Goal: Transaction & Acquisition: Obtain resource

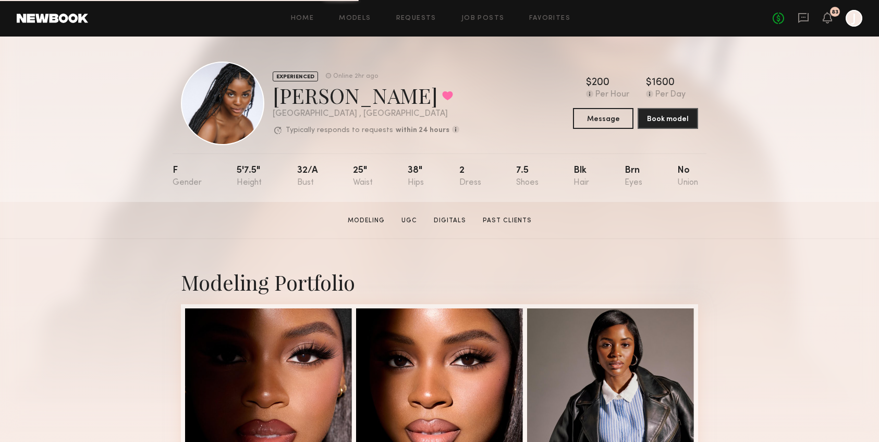
click at [353, 23] on div "Home Models Requests Job Posts Favorites Sign Out No fees up to $5,000 83 J" at bounding box center [475, 18] width 775 height 17
click at [354, 18] on link "Models" at bounding box center [355, 18] width 32 height 7
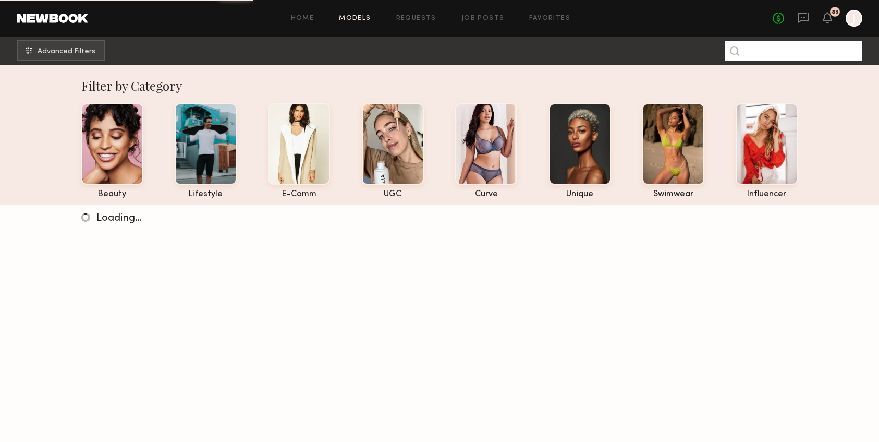
click at [800, 52] on input at bounding box center [794, 51] width 138 height 20
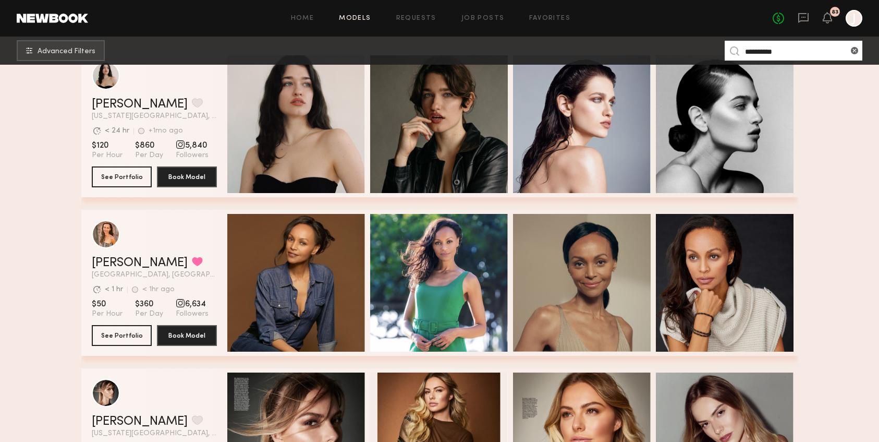
scroll to position [193, 0]
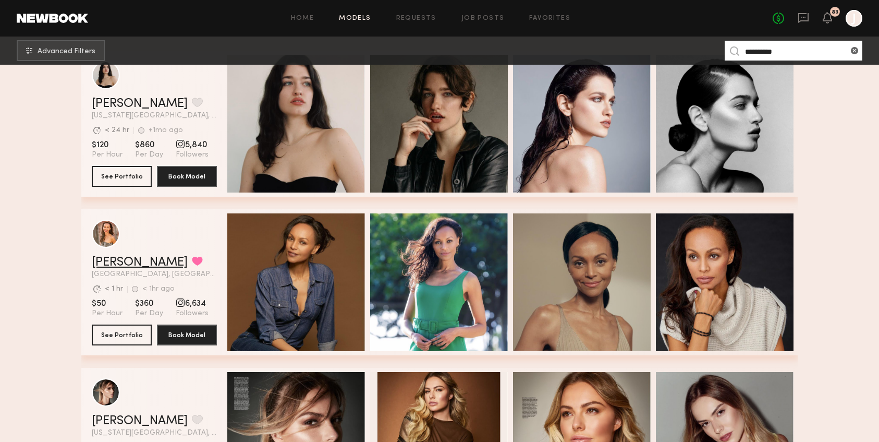
type input "**********"
click at [114, 263] on link "[PERSON_NAME]" at bounding box center [140, 262] width 96 height 13
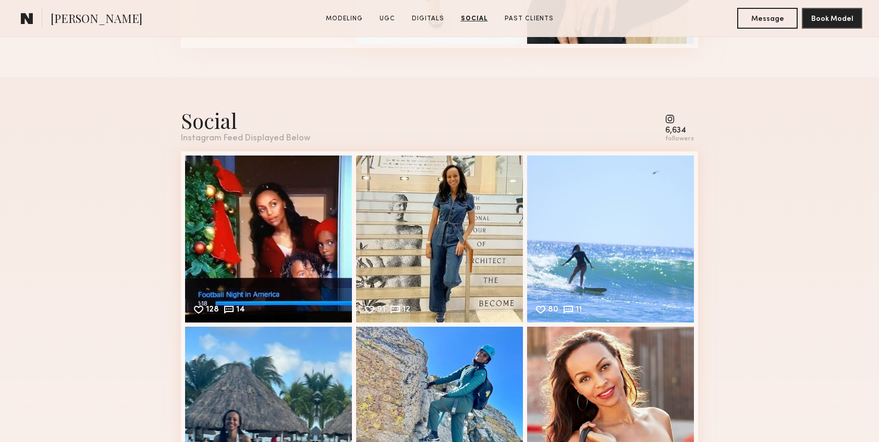
scroll to position [1717, 0]
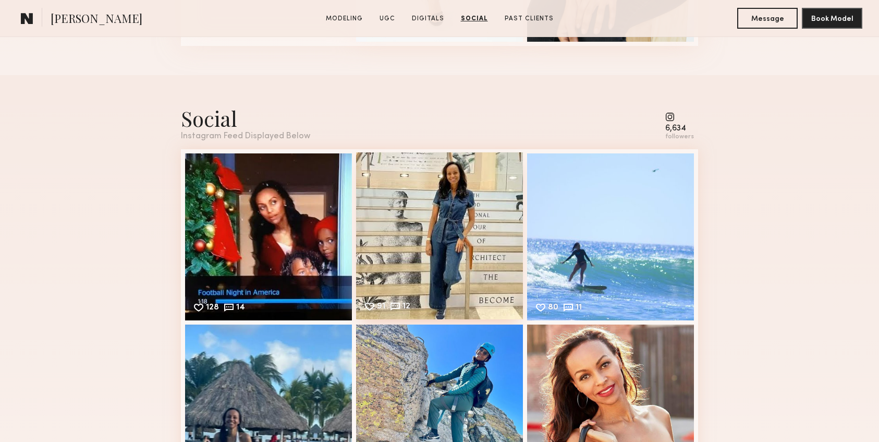
click at [384, 212] on div "91 12 Likes & comments displayed to show model’s engagement" at bounding box center [439, 235] width 167 height 167
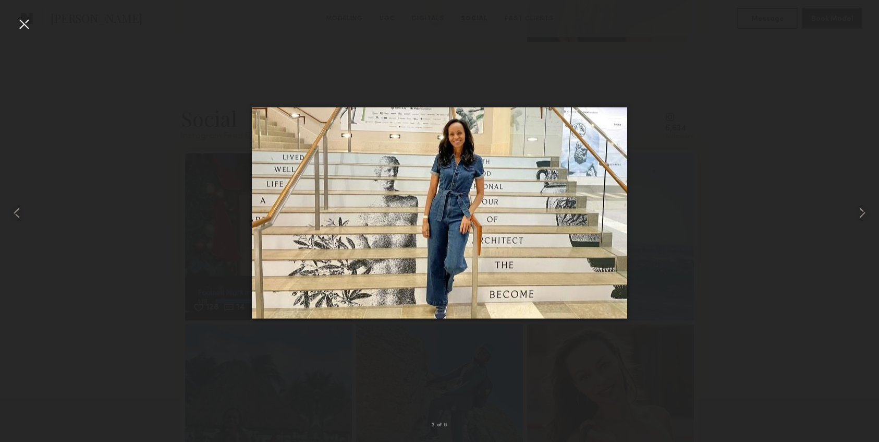
click at [26, 24] on div at bounding box center [24, 24] width 17 height 17
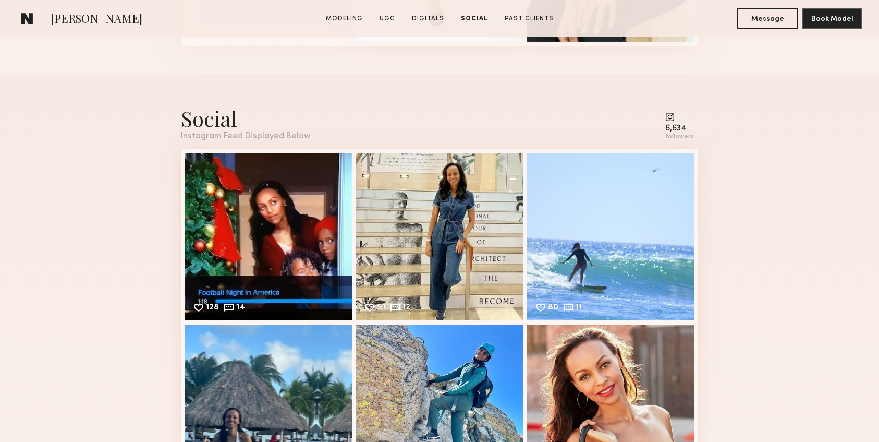
click at [672, 128] on div "6,634" at bounding box center [680, 129] width 29 height 8
click at [207, 111] on div "Social" at bounding box center [245, 118] width 129 height 28
click at [429, 237] on div "91 12 Likes & comments displayed to show model’s engagement" at bounding box center [439, 235] width 167 height 167
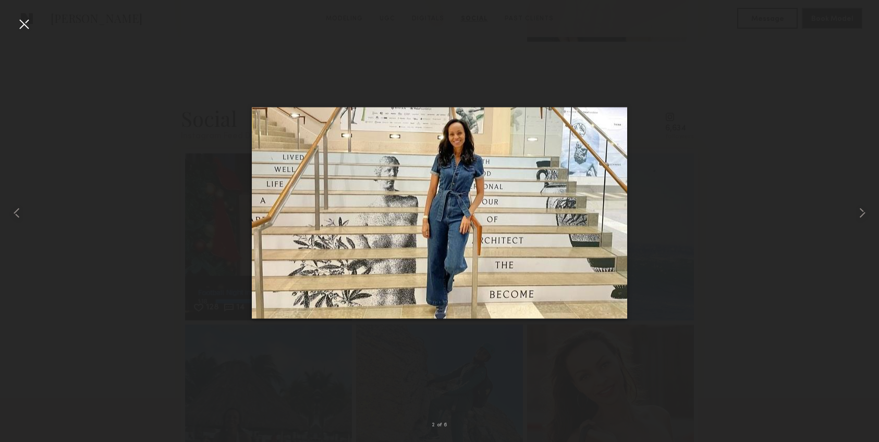
click at [30, 22] on div at bounding box center [24, 24] width 17 height 17
